Goal: Task Accomplishment & Management: Complete application form

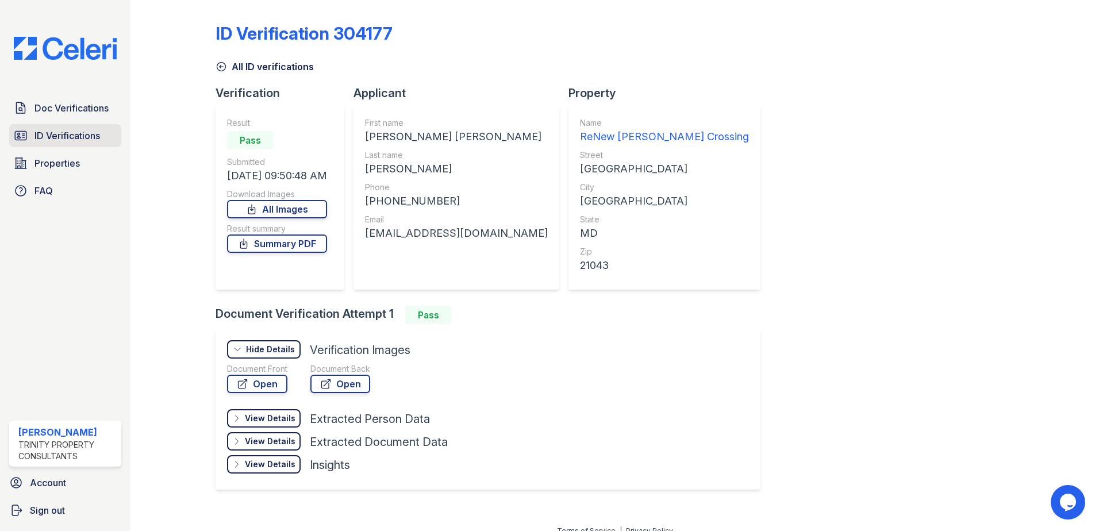
click at [89, 140] on span "ID Verifications" at bounding box center [67, 136] width 66 height 14
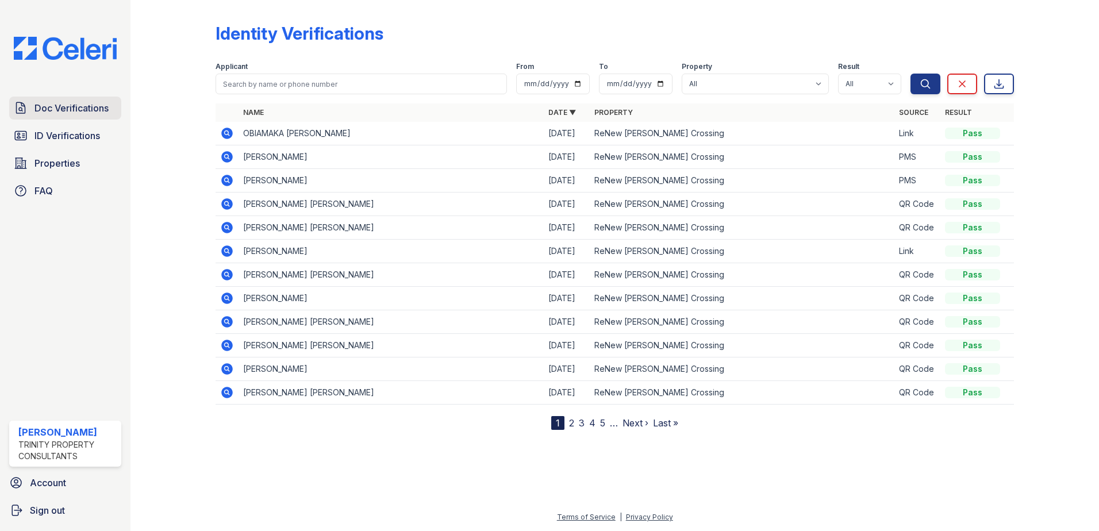
click at [75, 108] on span "Doc Verifications" at bounding box center [71, 108] width 74 height 14
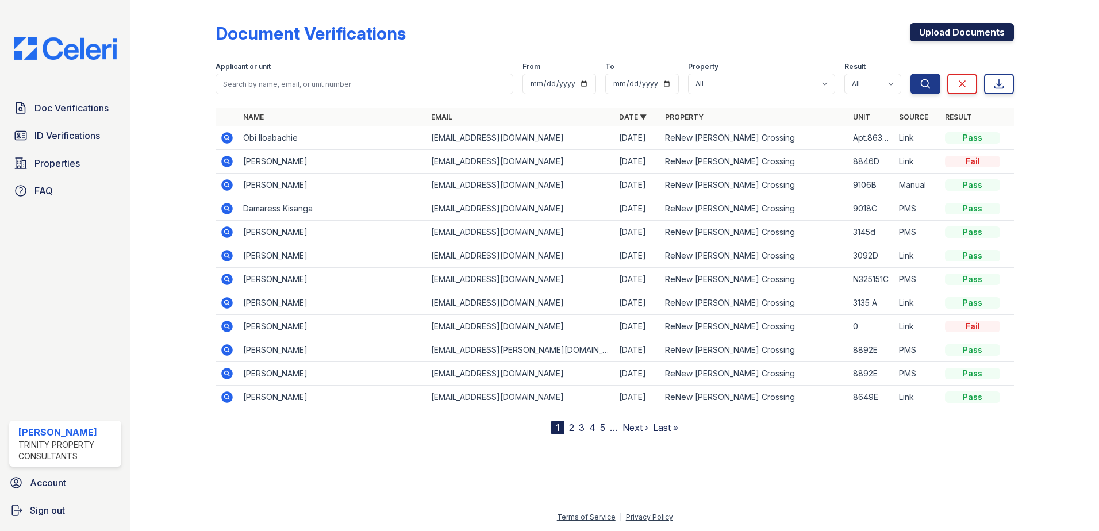
click at [934, 30] on link "Upload Documents" at bounding box center [962, 32] width 104 height 18
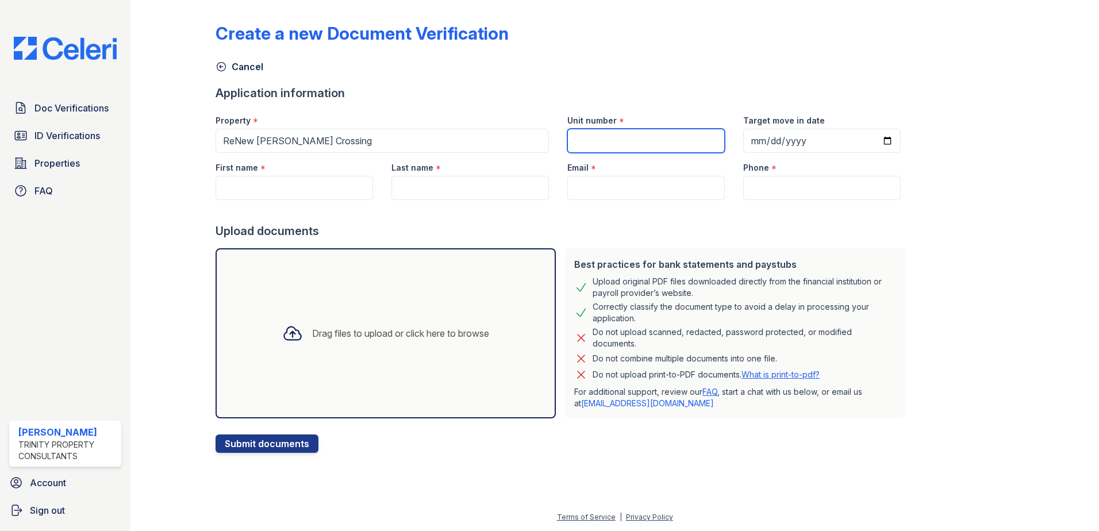
click at [626, 145] on input "Unit number" at bounding box center [647, 141] width 158 height 24
type input "3135a"
click at [875, 145] on input "Target move in date" at bounding box center [822, 141] width 158 height 24
type input "[DATE]"
click at [316, 188] on input "First name" at bounding box center [295, 188] width 158 height 24
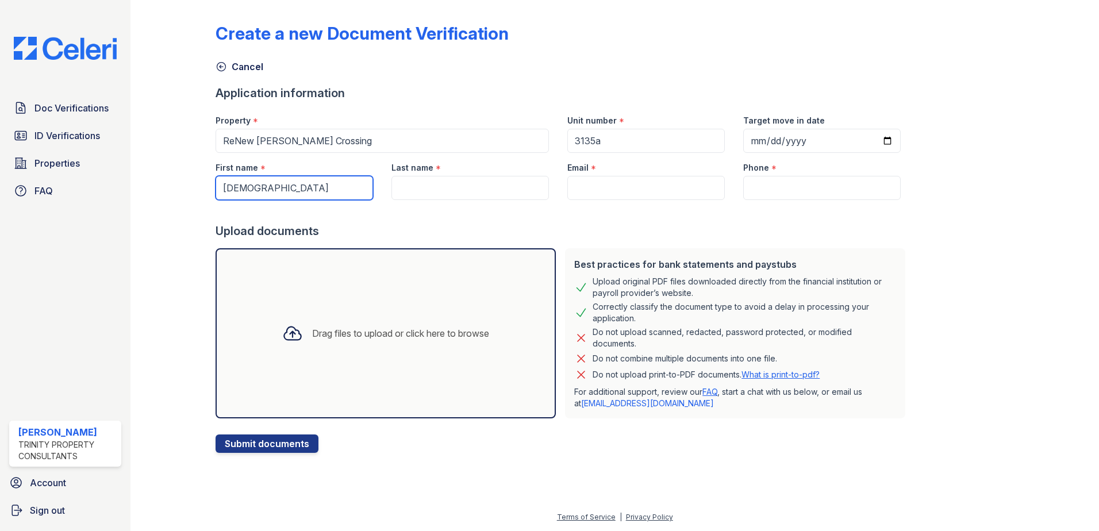
type input "[DEMOGRAPHIC_DATA]"
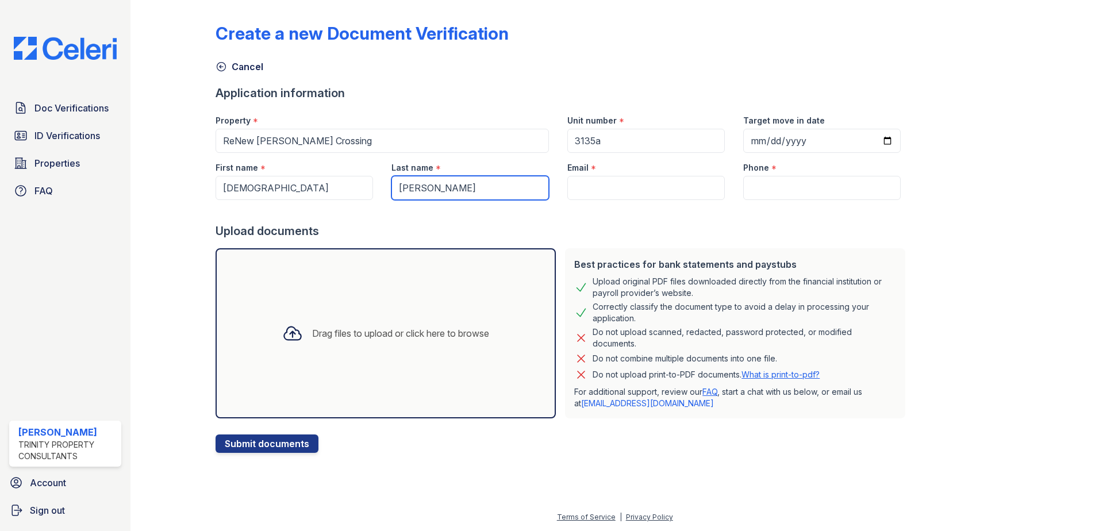
type input "[PERSON_NAME]"
paste input "[EMAIL_ADDRESS][DOMAIN_NAME]"
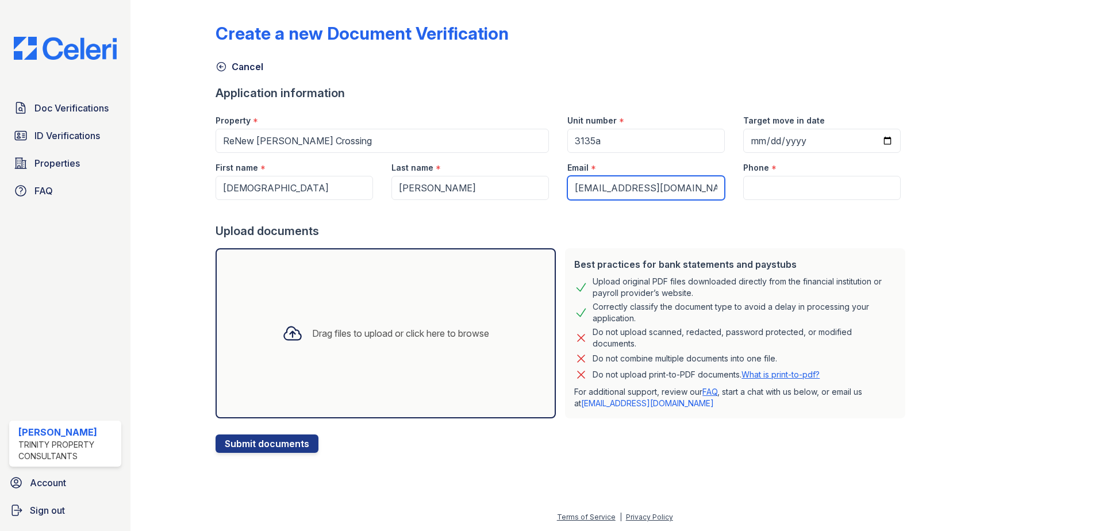
type input "[EMAIL_ADDRESS][DOMAIN_NAME]"
paste input "[PHONE_NUMBER]"
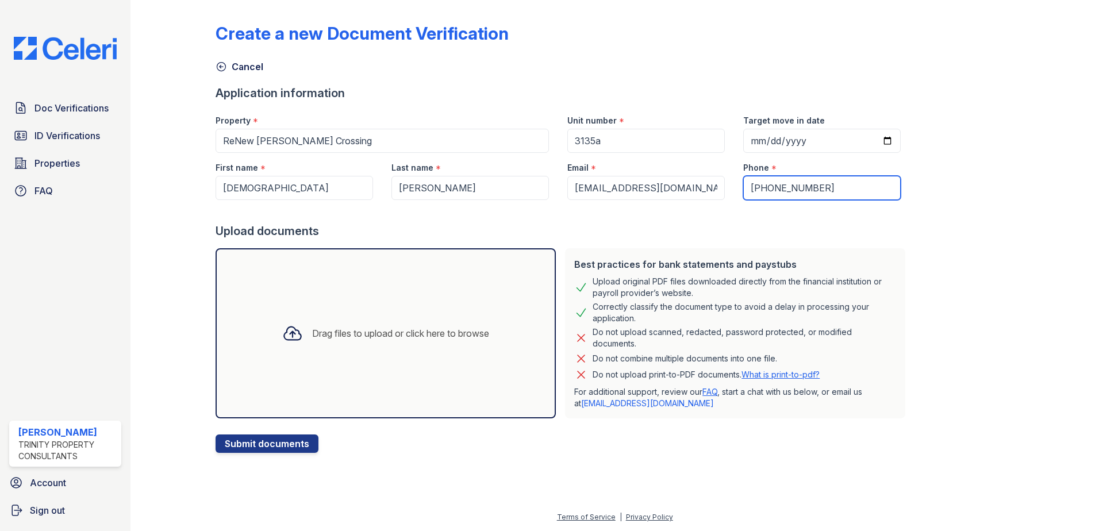
type input "[PHONE_NUMBER]"
click at [869, 268] on div "Best practices for bank statements and paystubs" at bounding box center [735, 265] width 322 height 14
click at [393, 347] on div "Drag files to upload or click here to browse" at bounding box center [385, 333] width 225 height 39
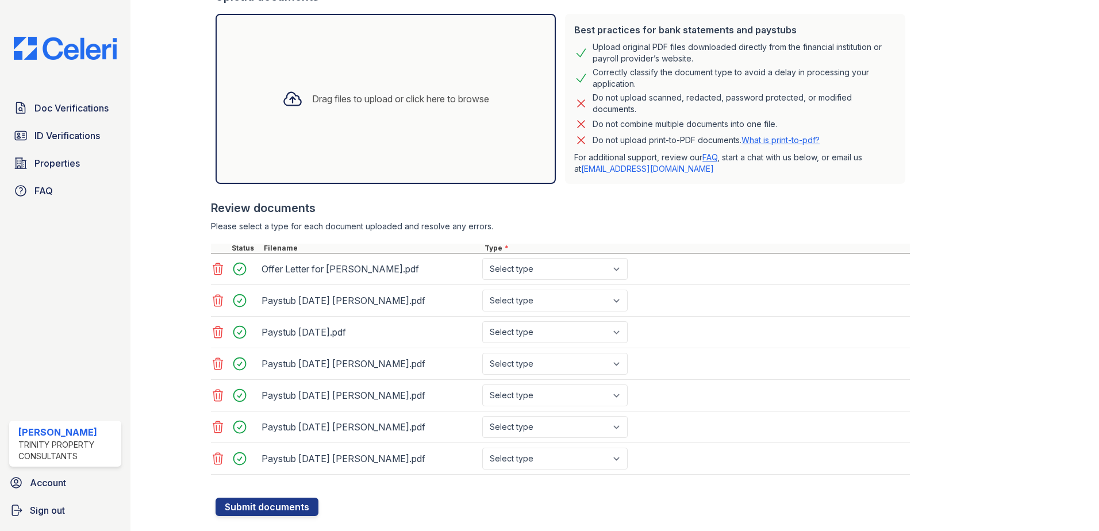
scroll to position [259, 0]
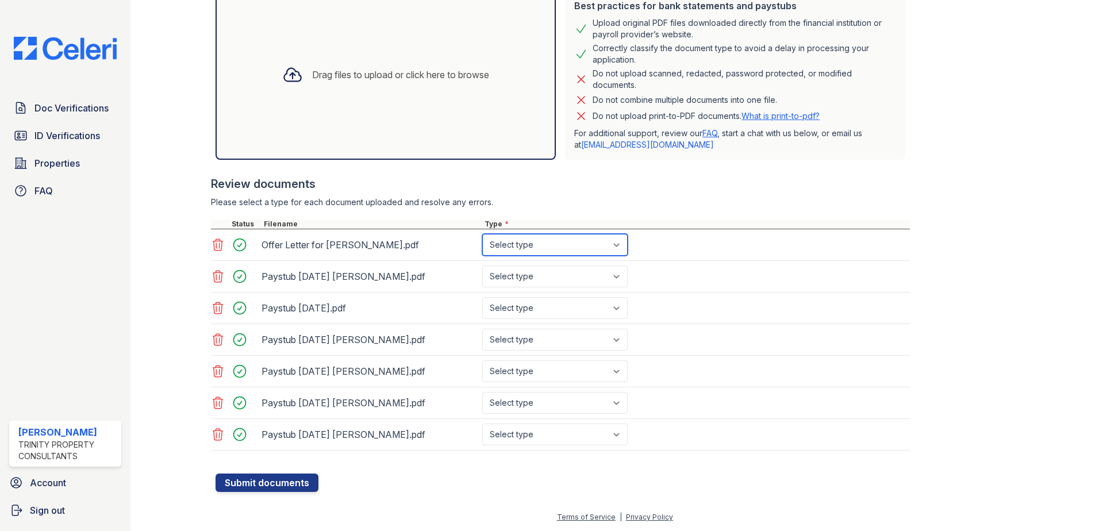
click at [620, 241] on select "Select type Paystub Bank Statement Offer Letter Tax Documents Benefit Award Let…" at bounding box center [554, 245] width 145 height 22
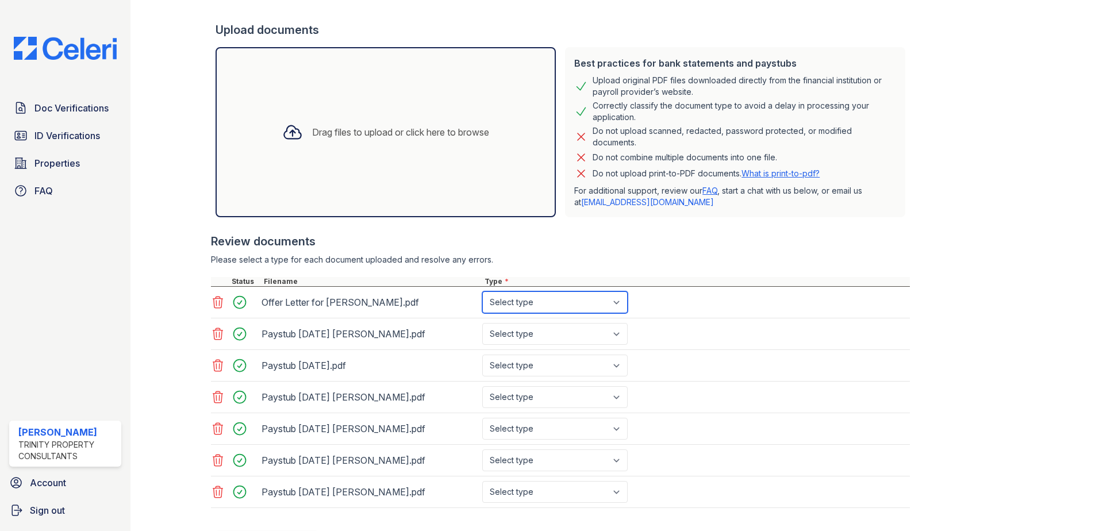
click at [612, 306] on select "Select type Paystub Bank Statement Offer Letter Tax Documents Benefit Award Let…" at bounding box center [554, 303] width 145 height 22
select select "offer_letter"
click at [482, 292] on select "Select type Paystub Bank Statement Offer Letter Tax Documents Benefit Award Let…" at bounding box center [554, 303] width 145 height 22
click at [619, 336] on select "Select type Paystub Bank Statement Offer Letter Tax Documents Benefit Award Let…" at bounding box center [554, 334] width 145 height 22
select select "paystub"
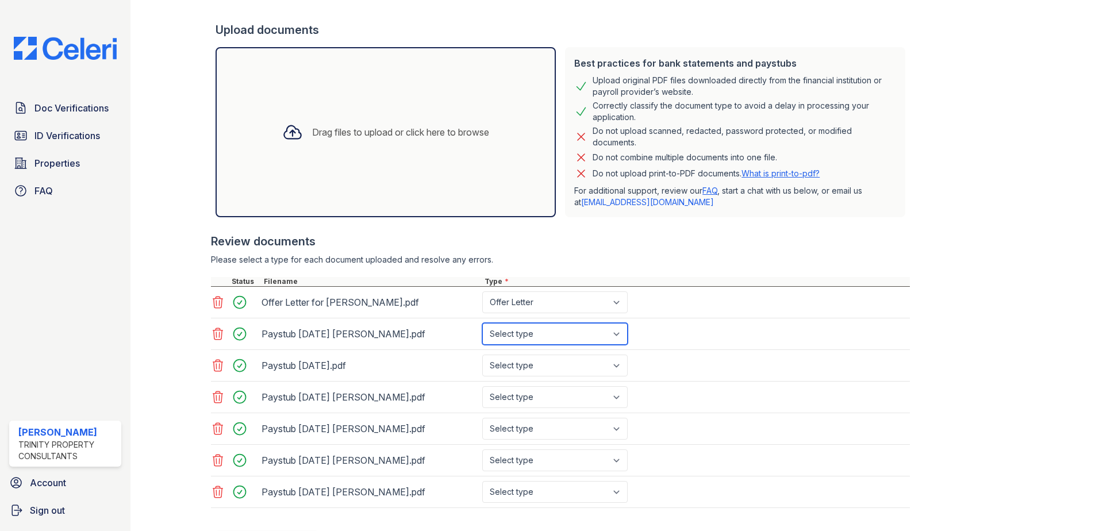
click at [482, 323] on select "Select type Paystub Bank Statement Offer Letter Tax Documents Benefit Award Let…" at bounding box center [554, 334] width 145 height 22
click at [614, 369] on select "Select type Paystub Bank Statement Offer Letter Tax Documents Benefit Award Let…" at bounding box center [554, 366] width 145 height 22
select select "paystub"
click at [482, 355] on select "Select type Paystub Bank Statement Offer Letter Tax Documents Benefit Award Let…" at bounding box center [554, 366] width 145 height 22
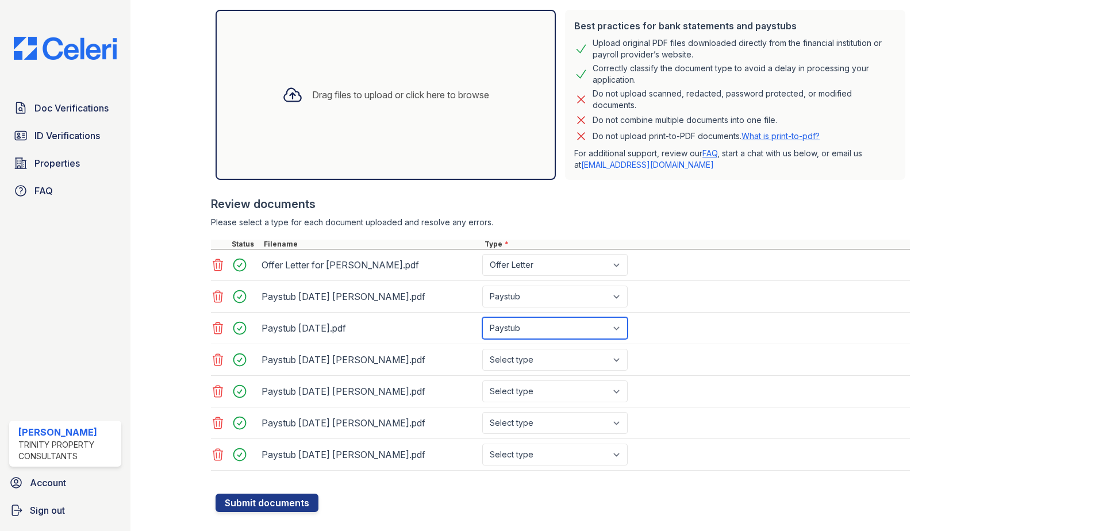
scroll to position [259, 0]
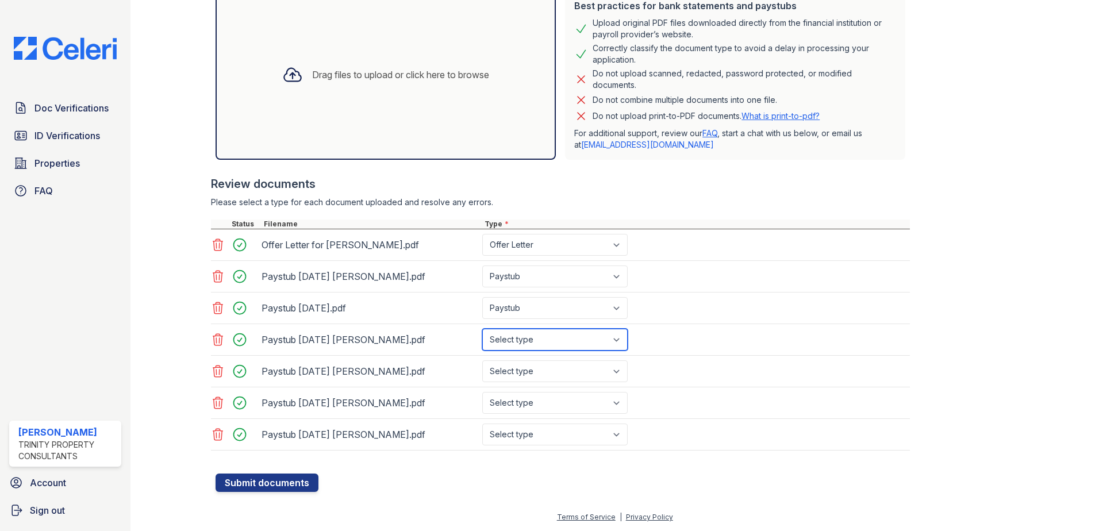
click at [622, 331] on select "Select type Paystub Bank Statement Offer Letter Tax Documents Benefit Award Let…" at bounding box center [554, 340] width 145 height 22
select select "paystub"
click at [482, 329] on select "Select type Paystub Bank Statement Offer Letter Tax Documents Benefit Award Let…" at bounding box center [554, 340] width 145 height 22
click at [579, 370] on select "Select type Paystub Bank Statement Offer Letter Tax Documents Benefit Award Let…" at bounding box center [554, 372] width 145 height 22
select select "paystub"
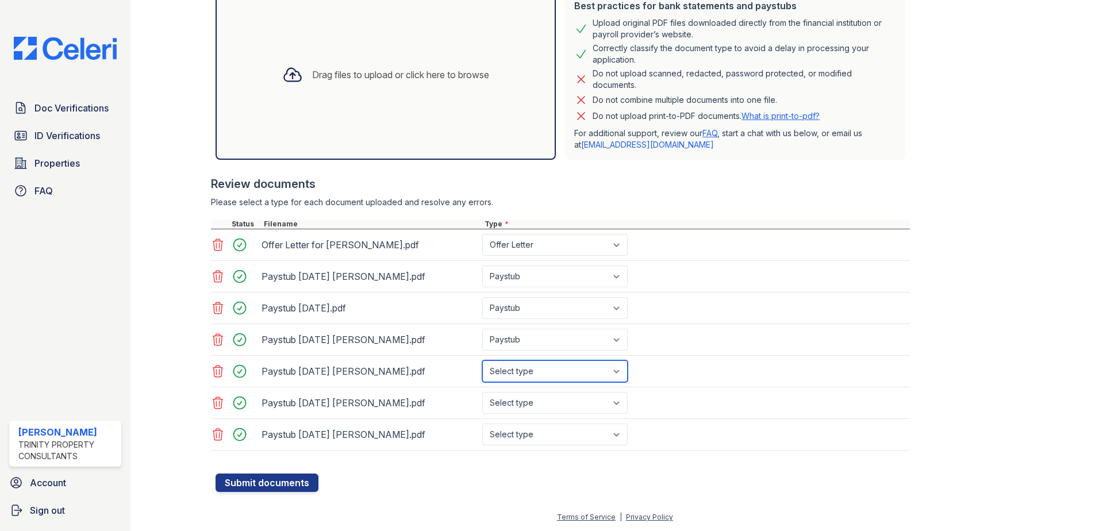
click at [482, 361] on select "Select type Paystub Bank Statement Offer Letter Tax Documents Benefit Award Let…" at bounding box center [554, 372] width 145 height 22
click at [570, 398] on select "Select type Paystub Bank Statement Offer Letter Tax Documents Benefit Award Let…" at bounding box center [554, 403] width 145 height 22
select select "paystub"
click at [482, 392] on select "Select type Paystub Bank Statement Offer Letter Tax Documents Benefit Award Let…" at bounding box center [554, 403] width 145 height 22
click at [558, 435] on select "Select type Paystub Bank Statement Offer Letter Tax Documents Benefit Award Let…" at bounding box center [554, 435] width 145 height 22
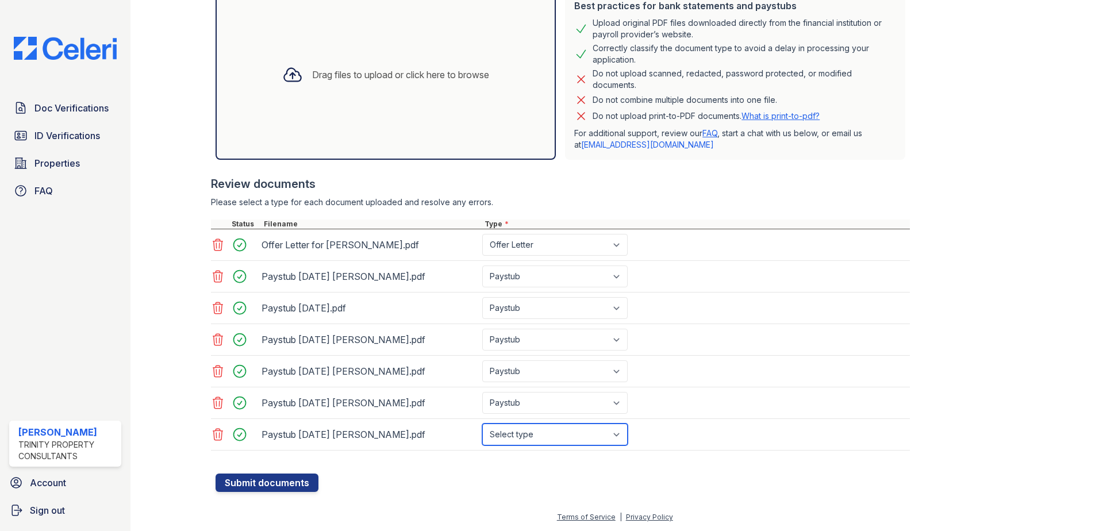
select select "paystub"
click at [482, 424] on select "Select type Paystub Bank Statement Offer Letter Tax Documents Benefit Award Let…" at bounding box center [554, 435] width 145 height 22
click at [267, 482] on button "Submit documents" at bounding box center [267, 483] width 103 height 18
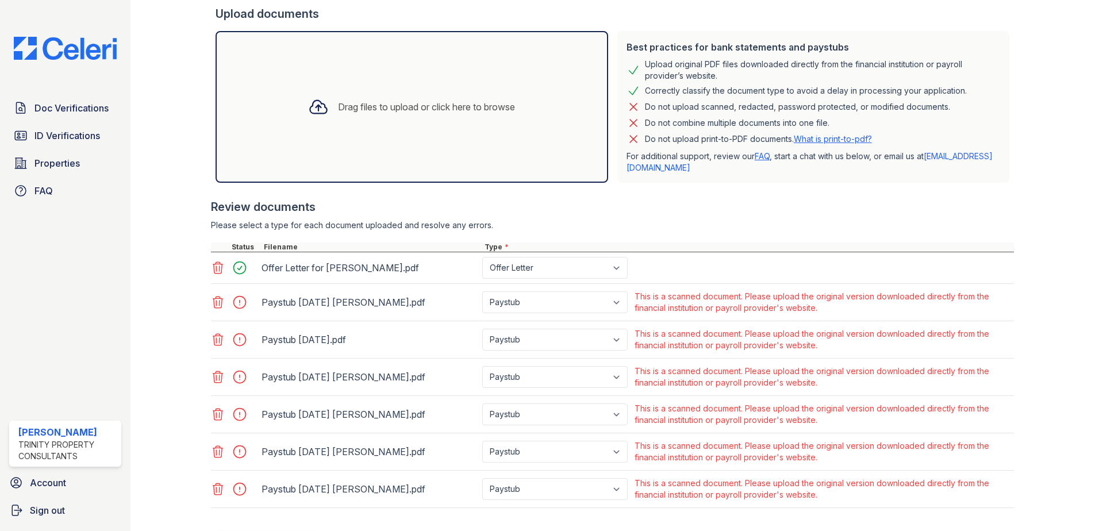
scroll to position [307, 0]
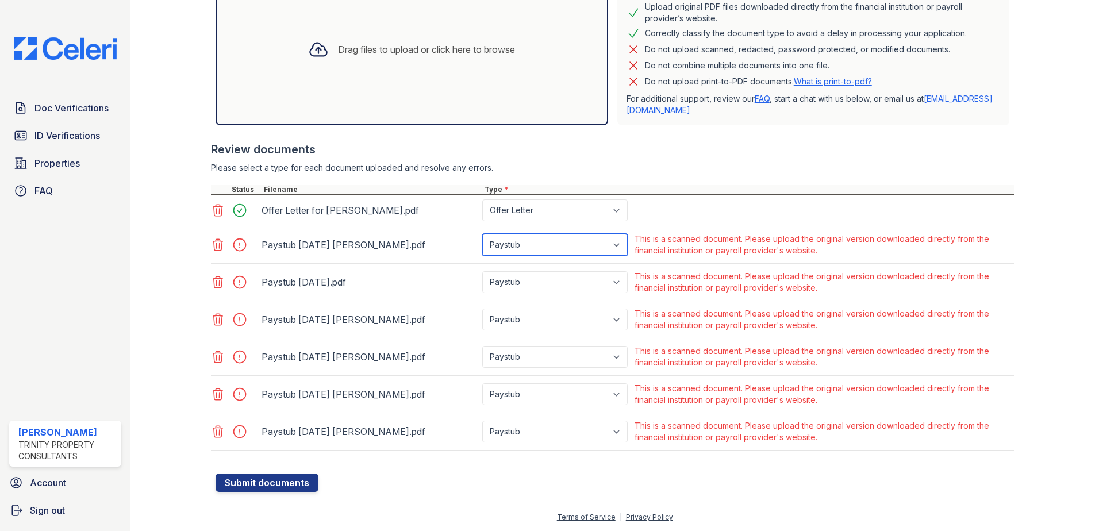
click at [617, 243] on select "Paystub Bank Statement Offer Letter Tax Documents Benefit Award Letter Investme…" at bounding box center [554, 245] width 145 height 22
click at [711, 184] on div at bounding box center [612, 179] width 803 height 11
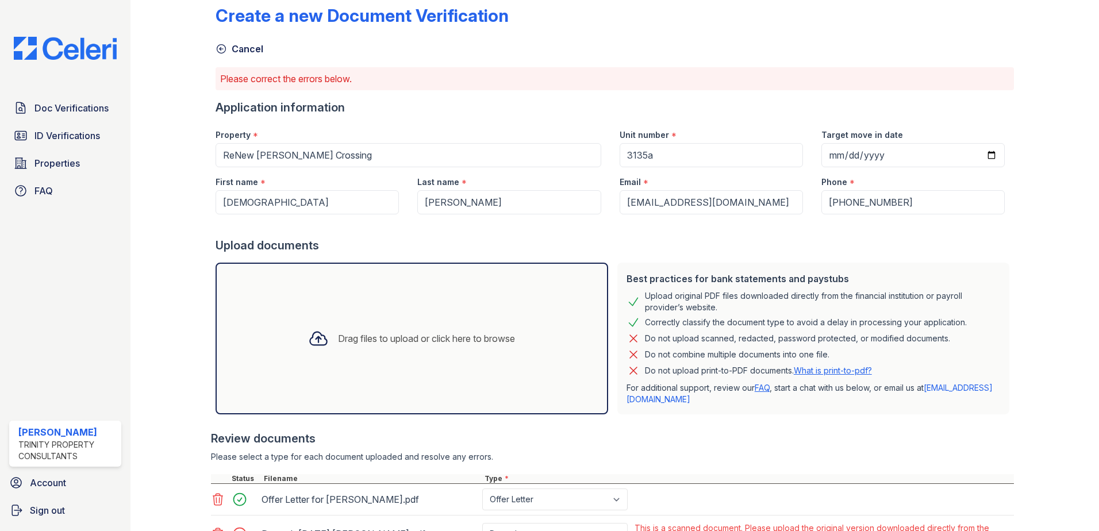
scroll to position [0, 0]
